Goal: Task Accomplishment & Management: Complete application form

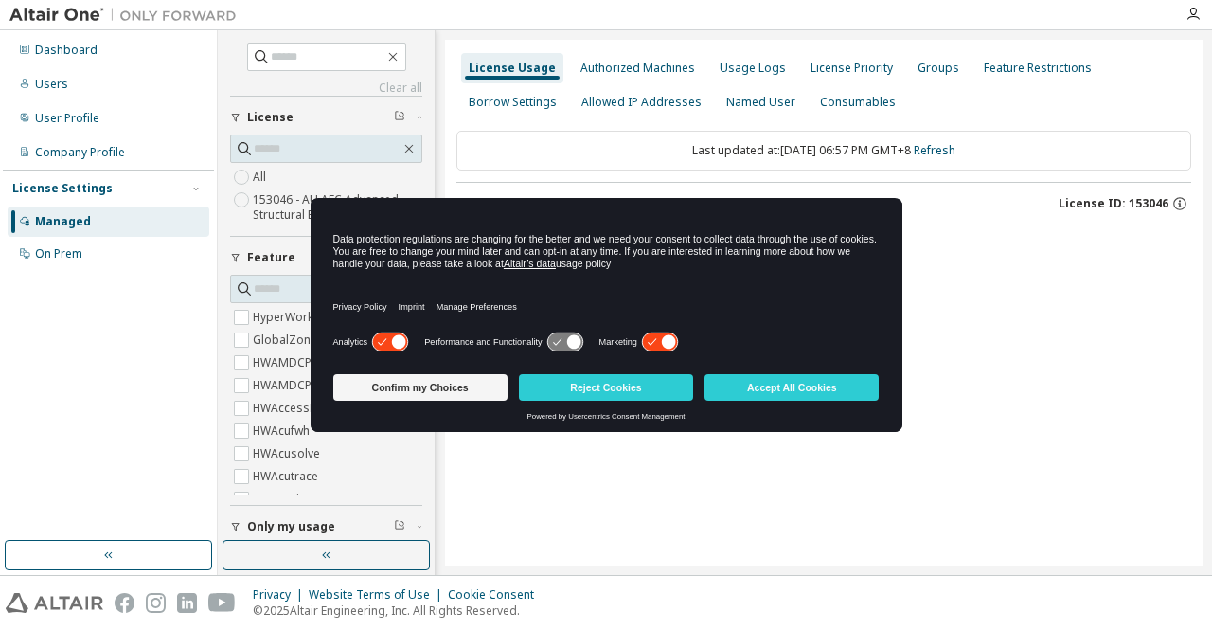
click at [670, 341] on icon at bounding box center [669, 342] width 14 height 14
click at [403, 340] on icon at bounding box center [399, 342] width 14 height 14
click at [401, 340] on icon at bounding box center [389, 342] width 35 height 18
click at [476, 385] on button "Confirm my Choices" at bounding box center [420, 387] width 174 height 27
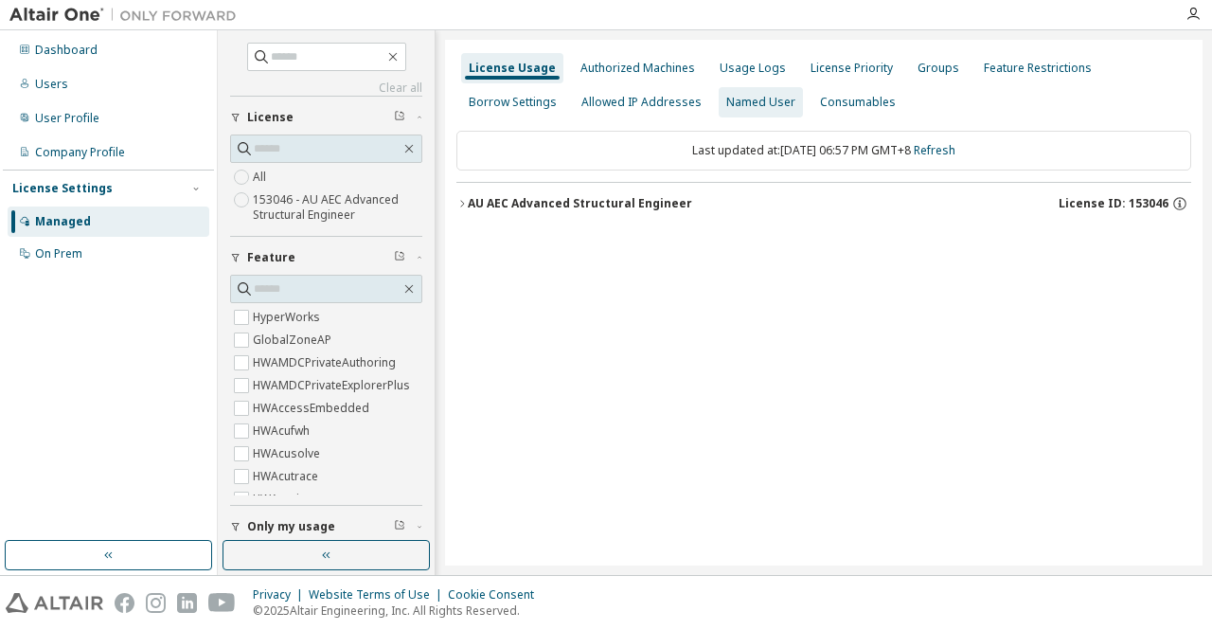
click at [756, 103] on div "Named User" at bounding box center [760, 102] width 69 height 15
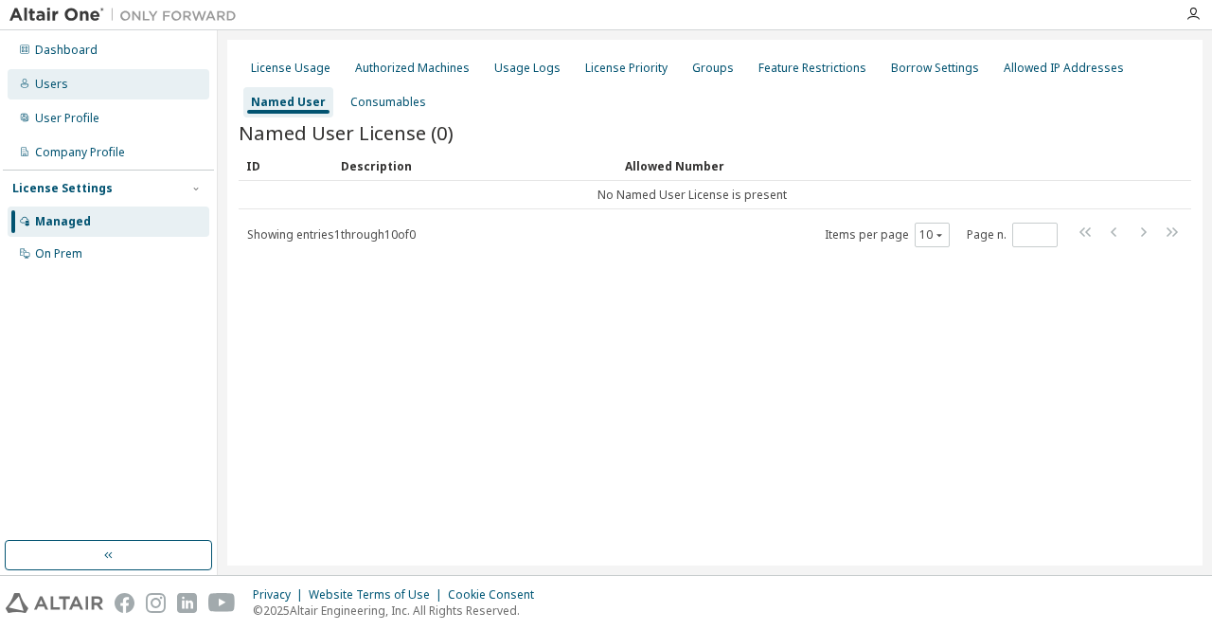
click at [133, 84] on div "Users" at bounding box center [109, 84] width 202 height 30
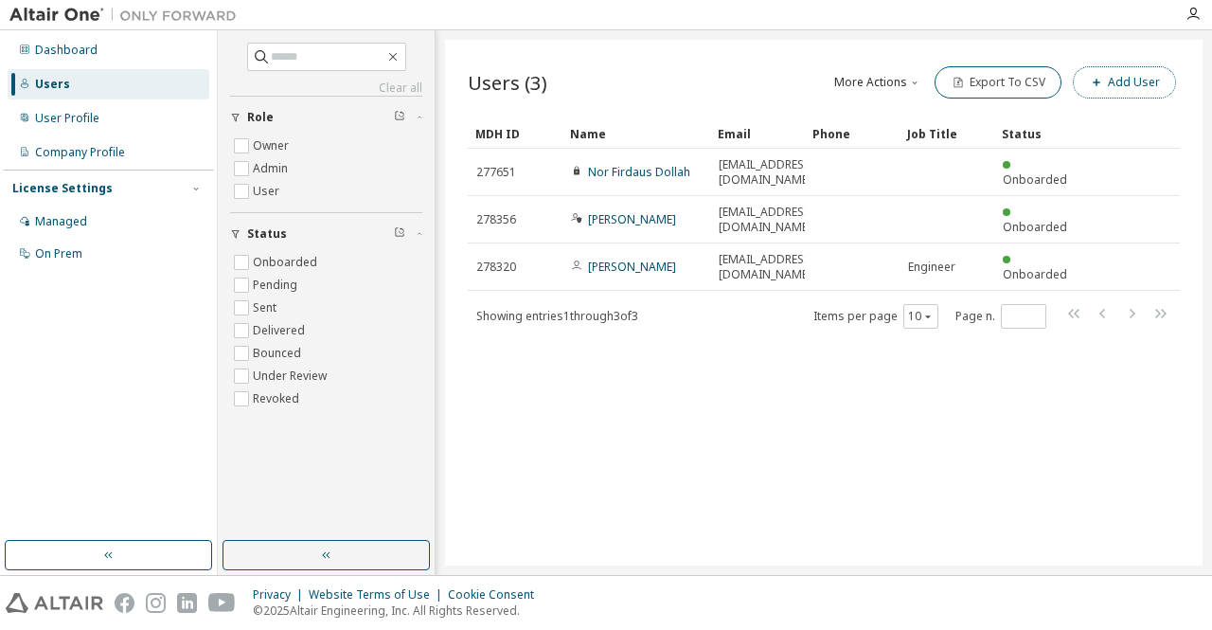
click at [1110, 84] on button "Add User" at bounding box center [1124, 82] width 103 height 32
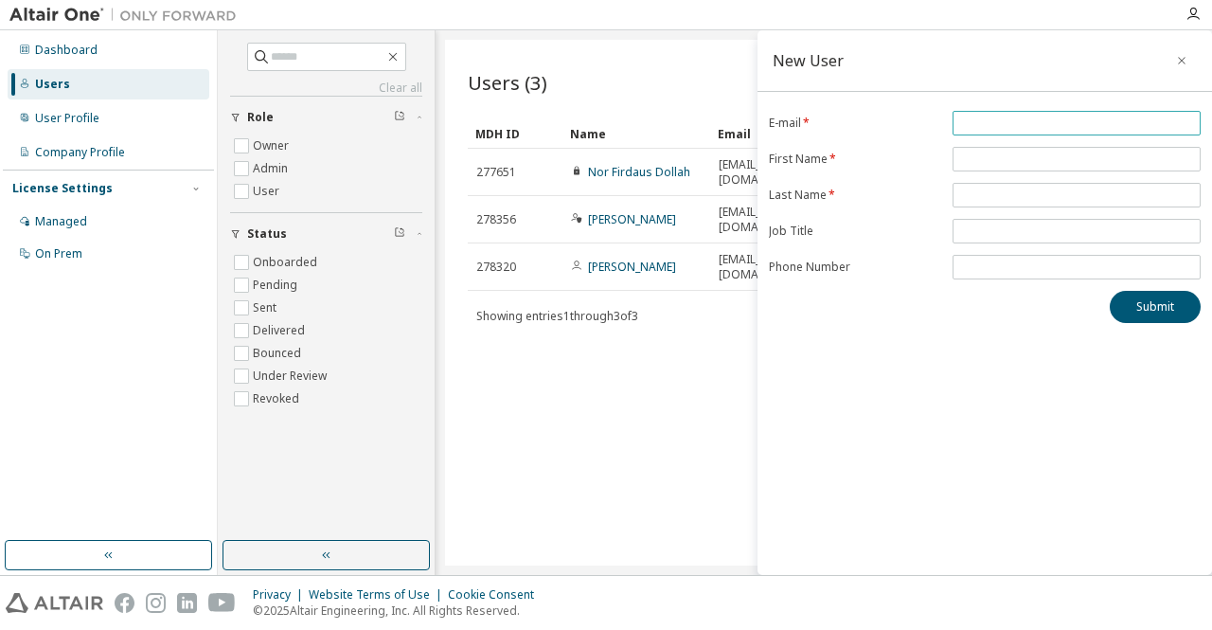
click at [983, 130] on input "email" at bounding box center [1076, 123] width 239 height 15
type input "**********"
click at [998, 152] on input "text" at bounding box center [1076, 158] width 239 height 15
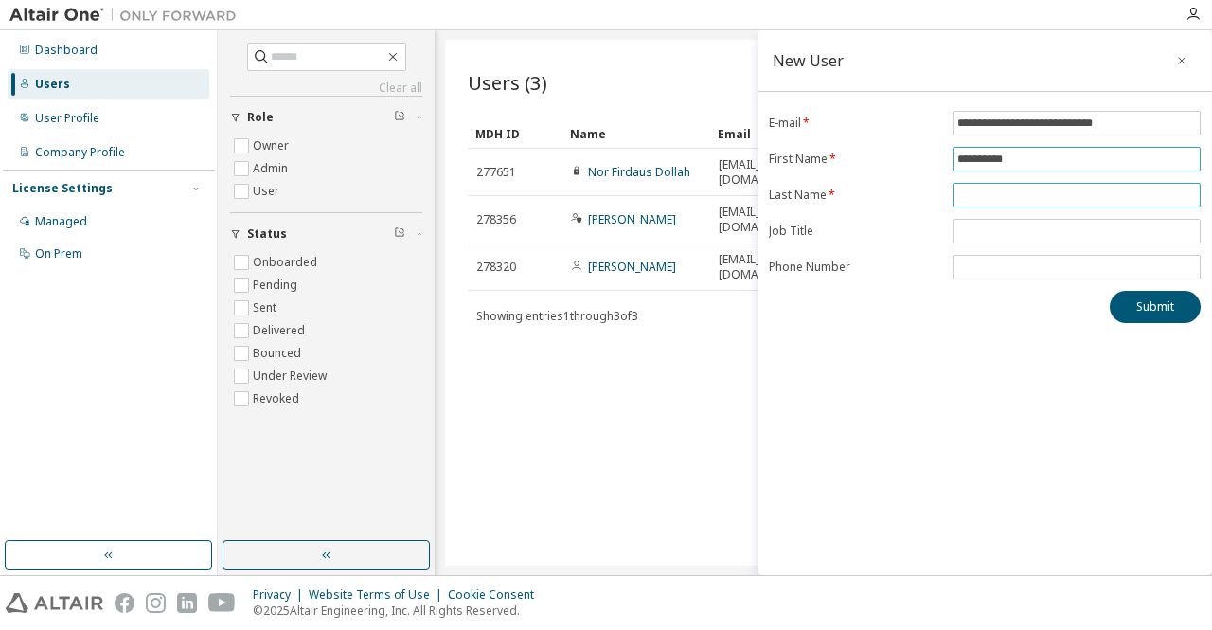
type input "**********"
click at [988, 199] on input "text" at bounding box center [1076, 194] width 239 height 15
type input "***"
click at [920, 471] on div "**********" at bounding box center [984, 302] width 454 height 544
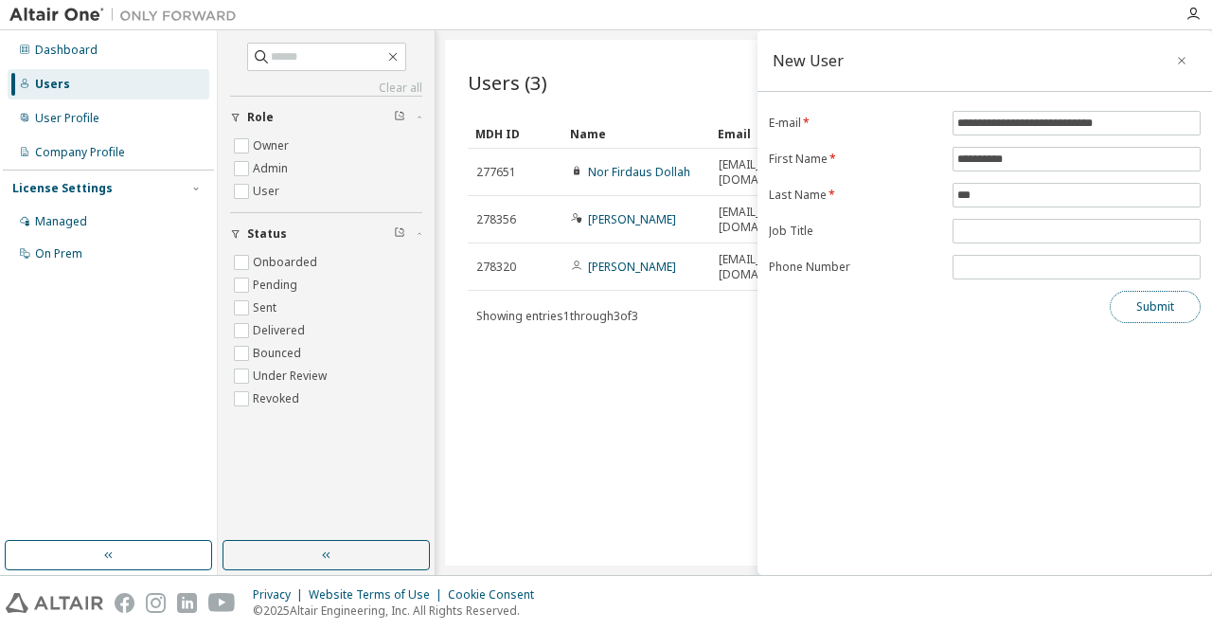
click at [1142, 310] on button "Submit" at bounding box center [1155, 307] width 91 height 32
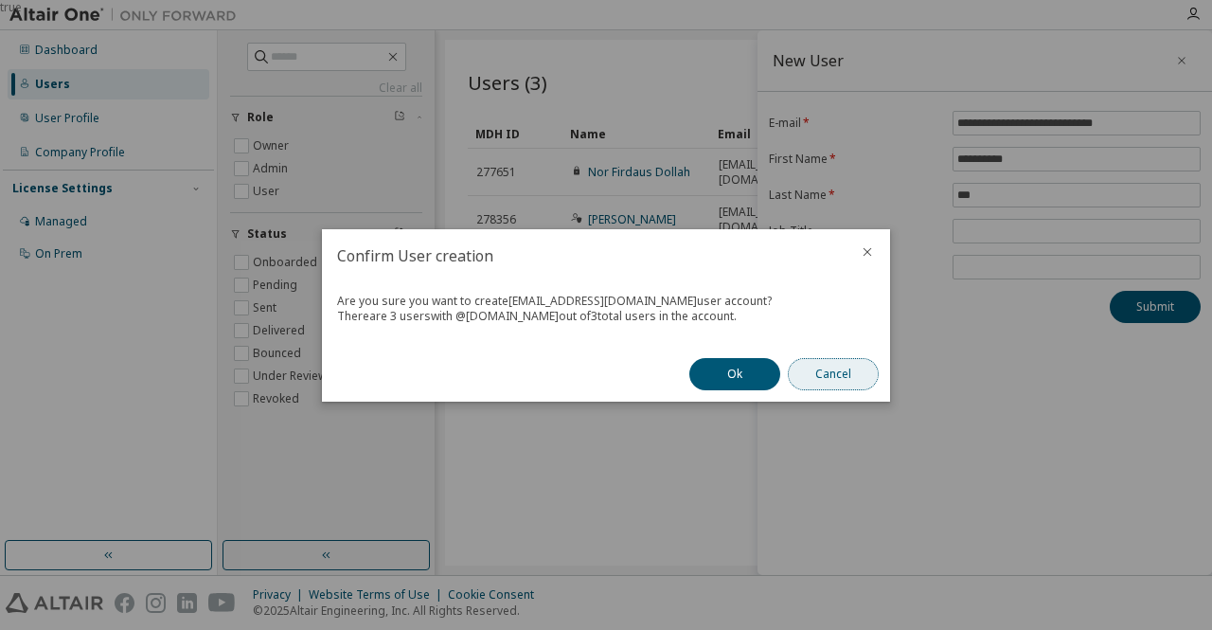
click at [820, 380] on button "Cancel" at bounding box center [833, 374] width 91 height 32
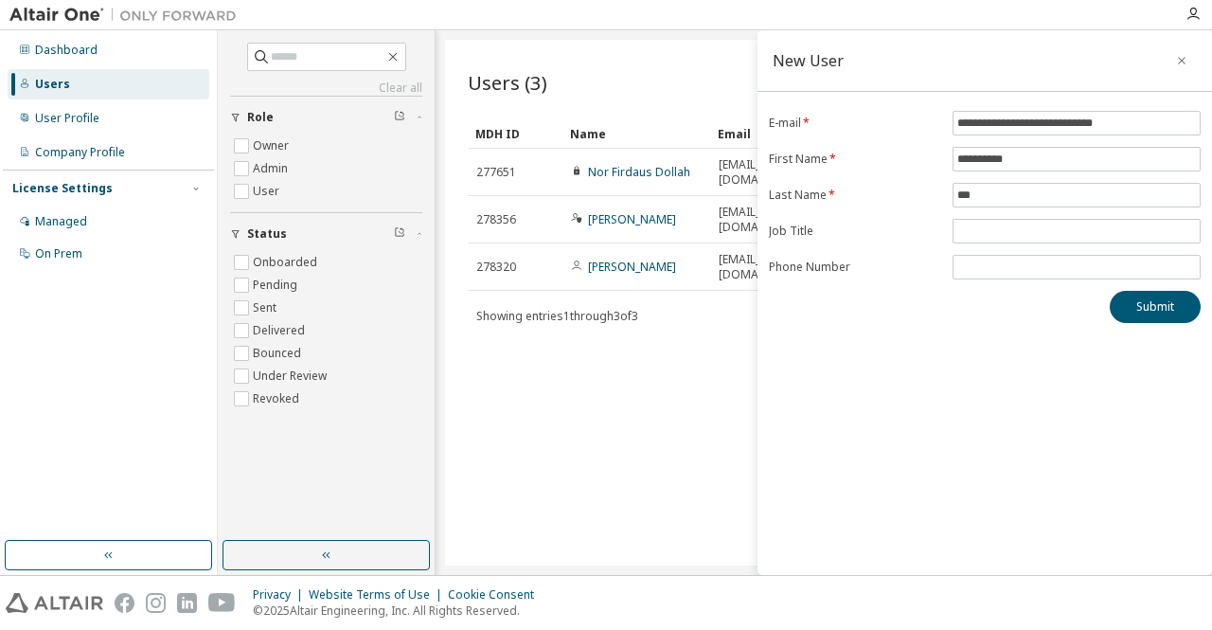
click at [708, 400] on div "Users (3) More Actions Import From CSV Export To CSV Add User Clear Load Save S…" at bounding box center [823, 302] width 757 height 525
click at [1145, 293] on button "Submit" at bounding box center [1155, 307] width 91 height 32
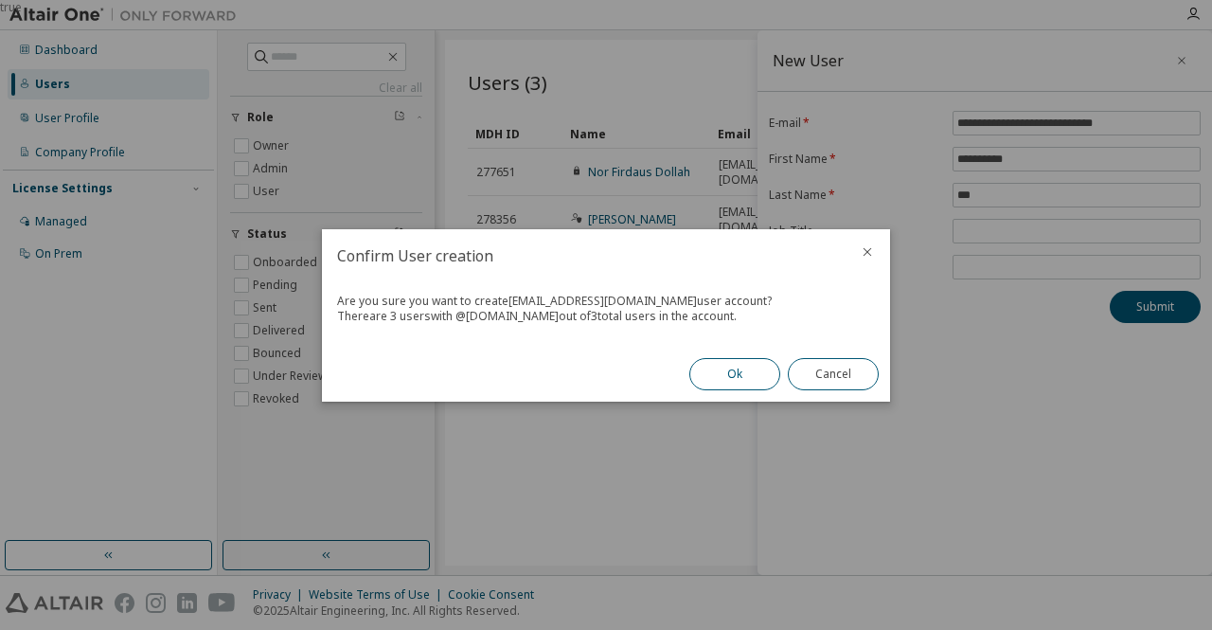
click at [718, 365] on button "Ok" at bounding box center [734, 374] width 91 height 32
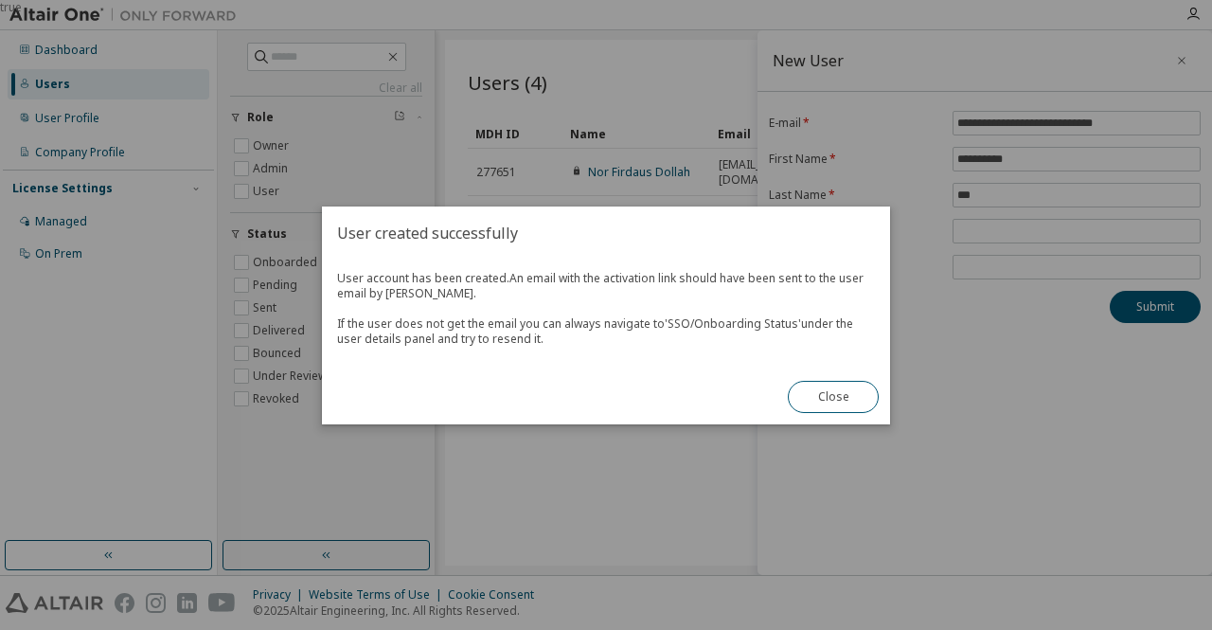
click at [840, 400] on button "Close" at bounding box center [833, 397] width 91 height 32
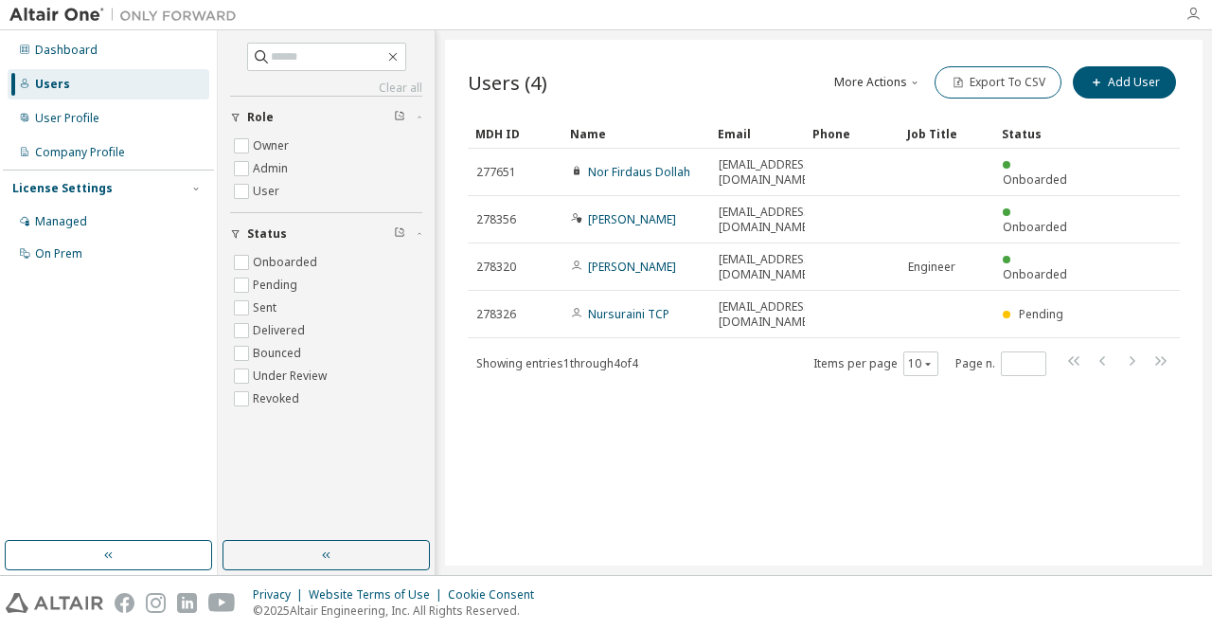
click at [1189, 9] on icon "button" at bounding box center [1192, 14] width 15 height 15
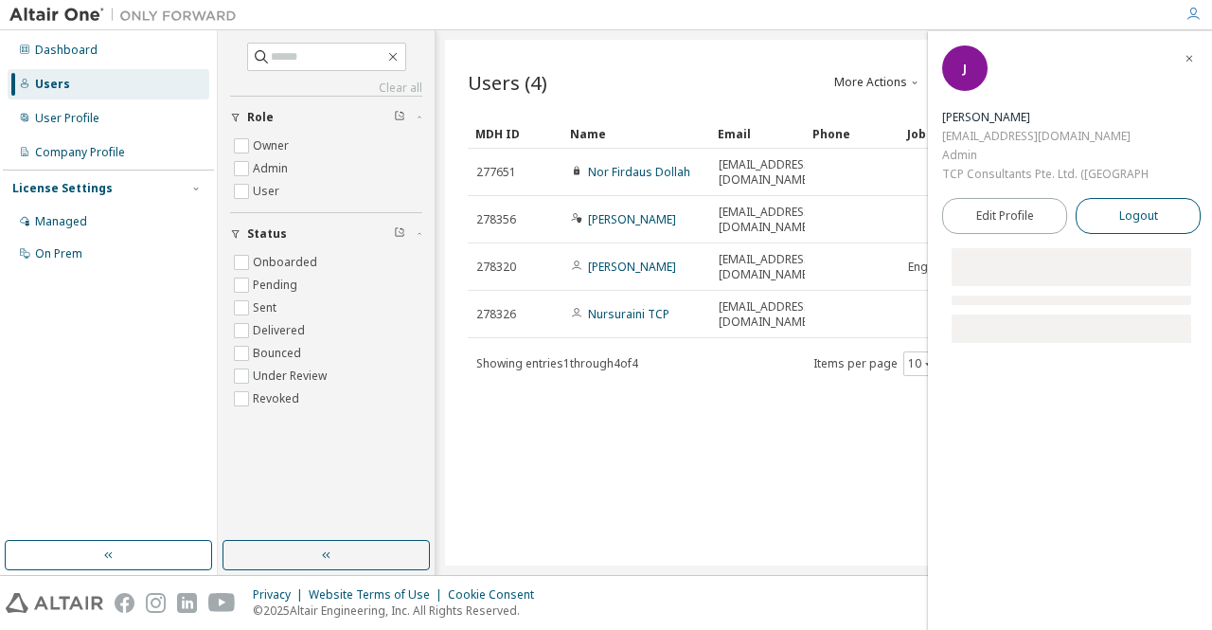
click at [1157, 198] on button "Logout" at bounding box center [1138, 216] width 125 height 36
